Goal: Information Seeking & Learning: Learn about a topic

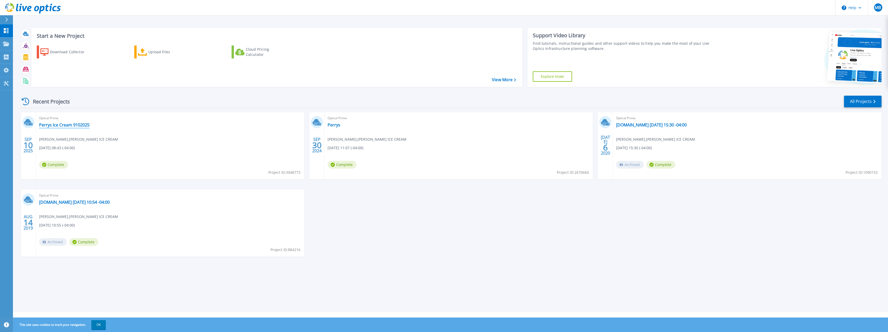
click at [56, 123] on link "Perrys Ice Cream 9102025" at bounding box center [64, 124] width 50 height 5
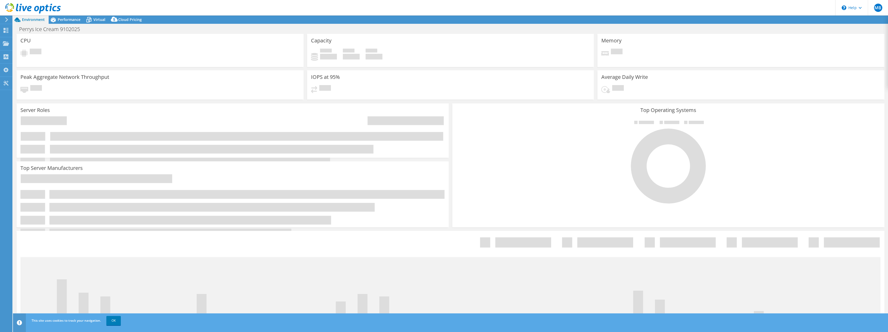
select select "USD"
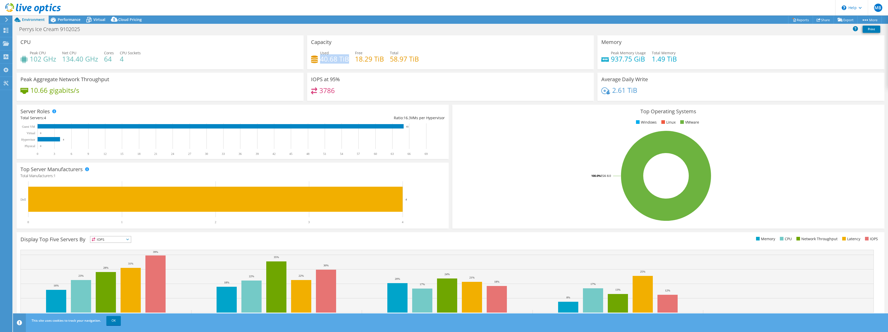
drag, startPoint x: 319, startPoint y: 58, endPoint x: 347, endPoint y: 60, distance: 27.5
click at [347, 60] on h4 "40.68 TiB" at bounding box center [334, 59] width 29 height 6
click at [96, 20] on span "Virtual" at bounding box center [99, 19] width 12 height 5
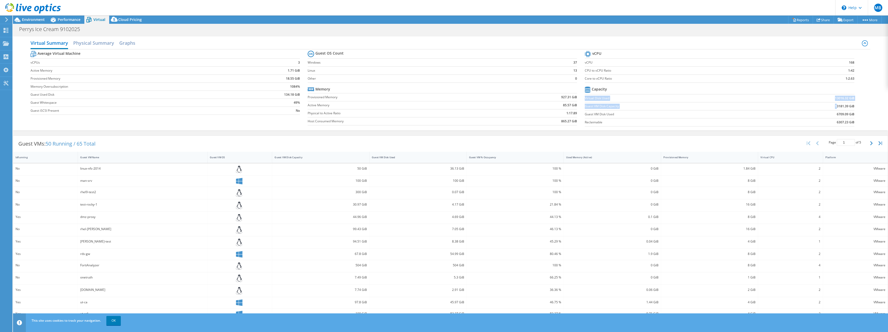
drag, startPoint x: 582, startPoint y: 99, endPoint x: 833, endPoint y: 106, distance: 250.9
click at [833, 106] on tbody "Capacity Virtual Disk Used 13016.32 GiB Guest VM Disk Capacity 13181.39 GiB Gue…" at bounding box center [718, 105] width 269 height 41
drag, startPoint x: 833, startPoint y: 106, endPoint x: 800, endPoint y: 107, distance: 32.9
click at [800, 107] on td "13181.39 GiB" at bounding box center [807, 106] width 93 height 8
click at [639, 106] on label "Guest VM Disk Capacity" at bounding box center [672, 106] width 176 height 5
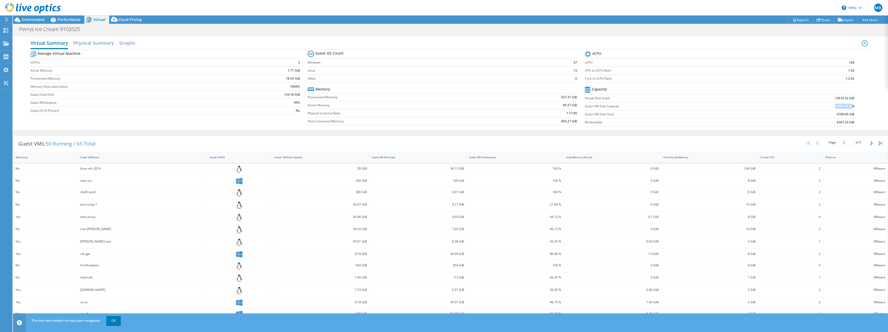
drag, startPoint x: 847, startPoint y: 107, endPoint x: 812, endPoint y: 106, distance: 34.9
click at [812, 106] on td "13181.39 GiB" at bounding box center [807, 106] width 93 height 8
